Goal: Task Accomplishment & Management: Use online tool/utility

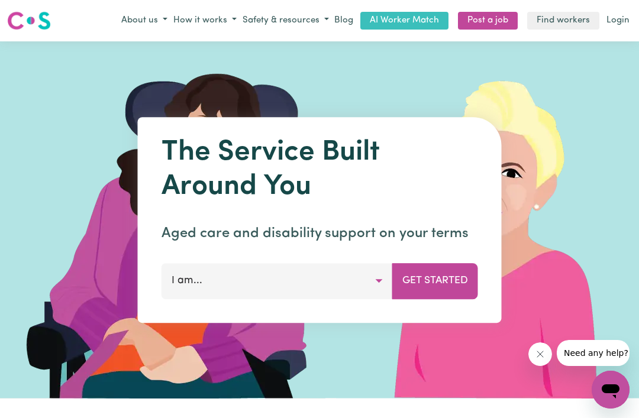
click at [75, 170] on img at bounding box center [177, 219] width 355 height 357
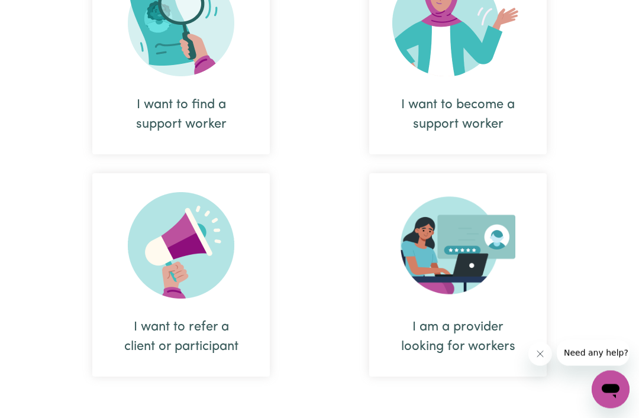
scroll to position [567, 0]
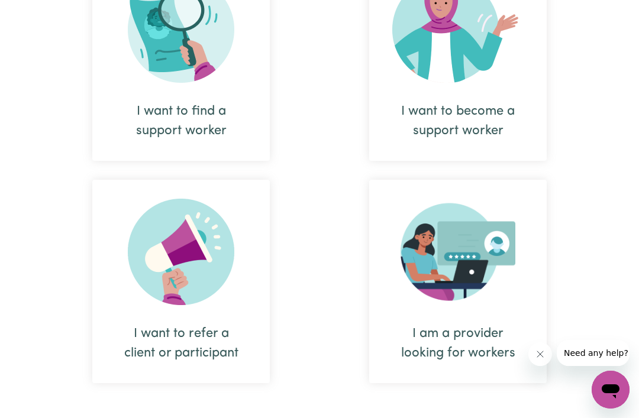
click at [182, 104] on div "I want to find a support worker" at bounding box center [181, 121] width 121 height 39
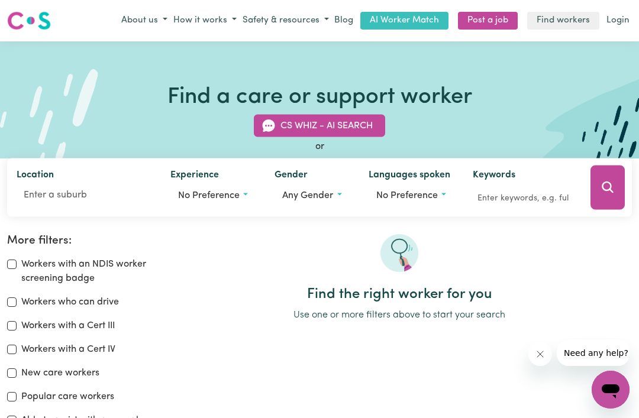
click at [242, 194] on button "No preference" at bounding box center [212, 195] width 85 height 22
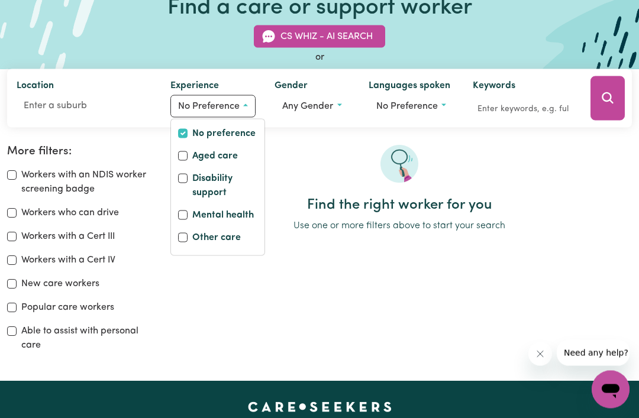
scroll to position [91, 0]
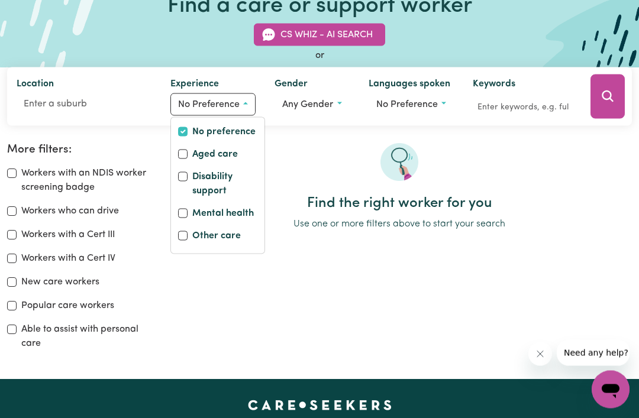
click at [18, 202] on div "Workers with an NDIS worker screening badge Workers who can drive Workers with …" at bounding box center [80, 259] width 146 height 185
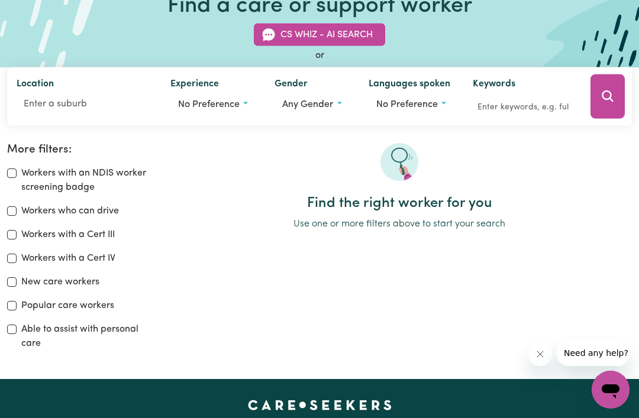
click at [8, 212] on input "Workers who can drive" at bounding box center [11, 211] width 9 height 9
checkbox input "true"
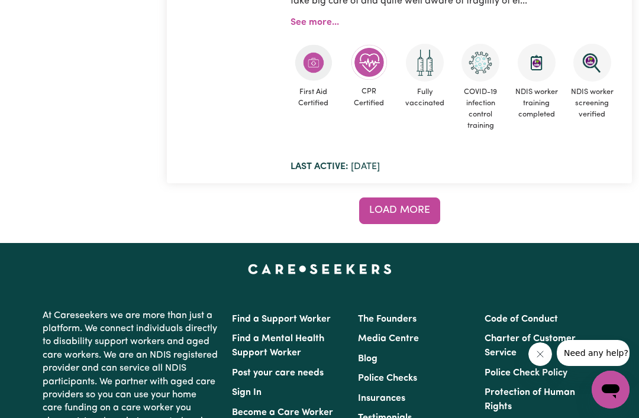
scroll to position [9340, 0]
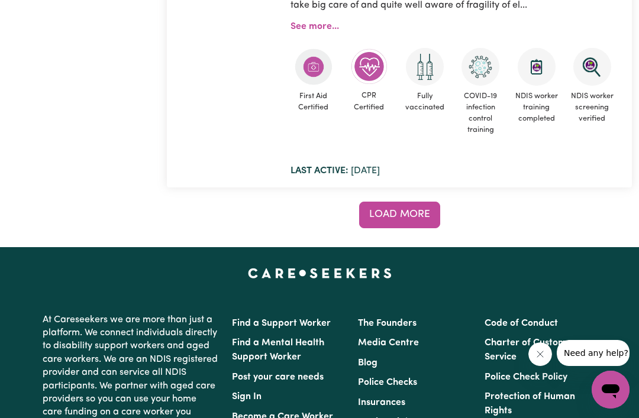
click at [398, 202] on button "Load more" at bounding box center [399, 215] width 81 height 26
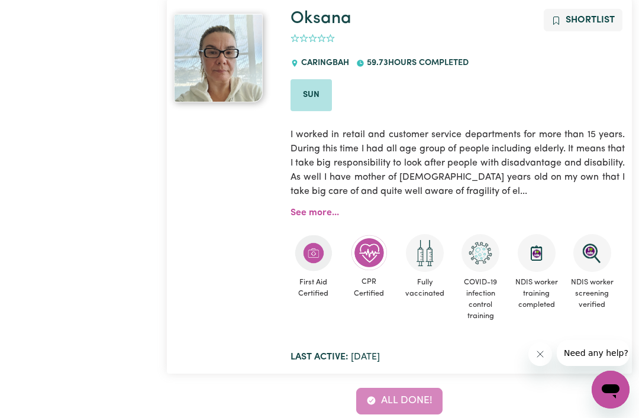
scroll to position [9154, 0]
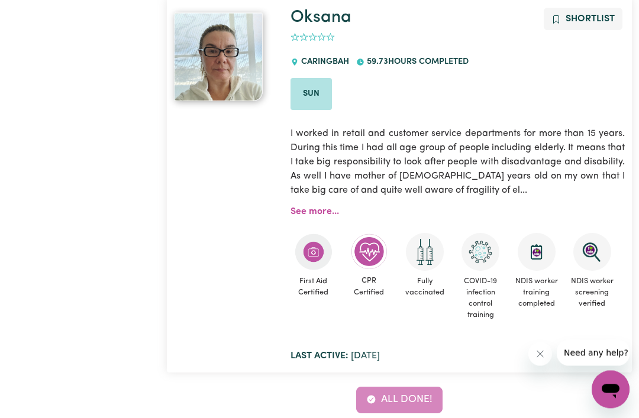
click at [394, 388] on div "All done!" at bounding box center [399, 401] width 465 height 26
